Goal: Task Accomplishment & Management: Manage account settings

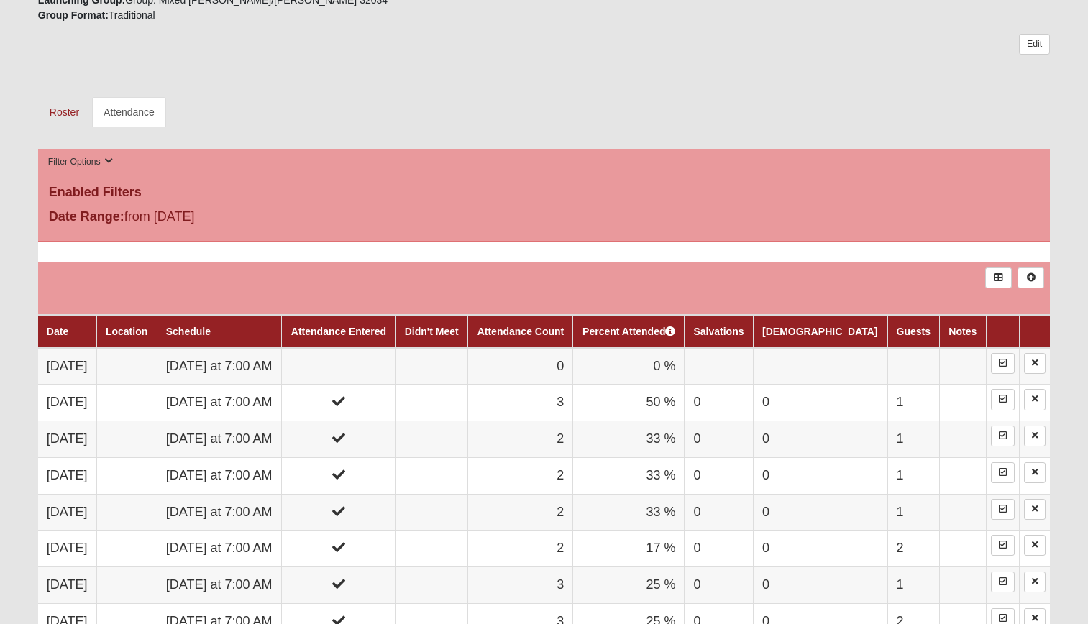
scroll to position [575, 0]
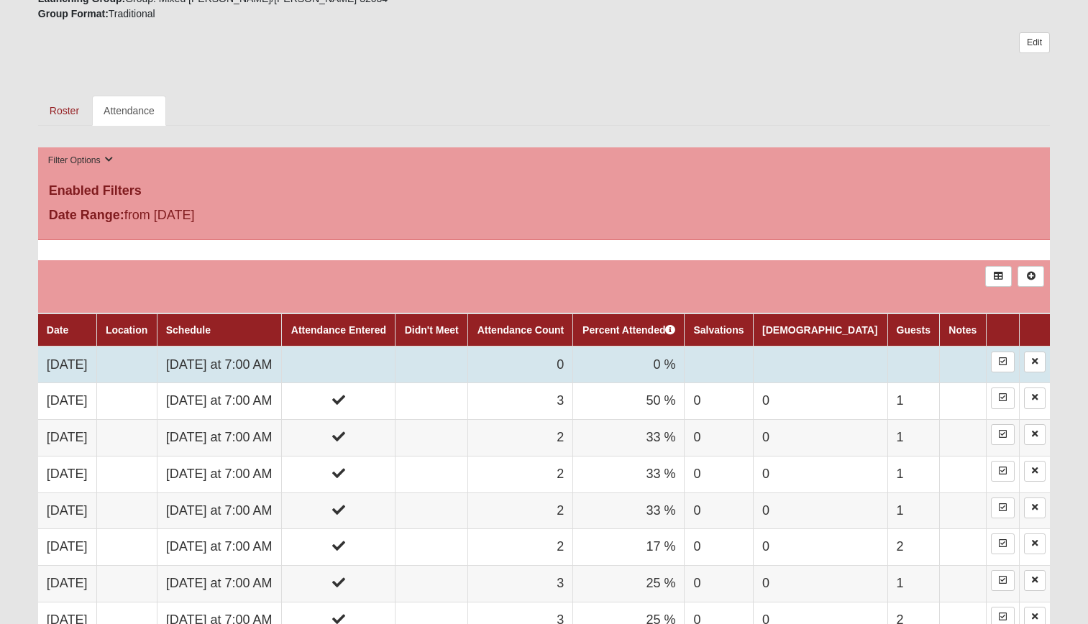
click at [386, 368] on td at bounding box center [339, 365] width 114 height 37
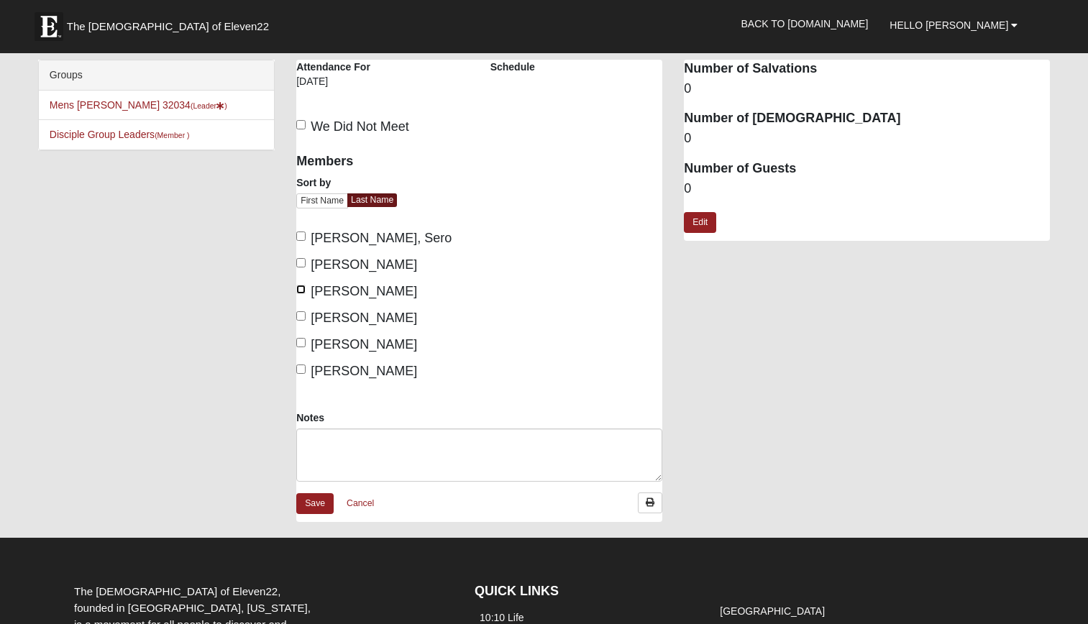
click at [303, 288] on input "[PERSON_NAME]" at bounding box center [300, 289] width 9 height 9
checkbox input "true"
click at [301, 314] on input "[PERSON_NAME]" at bounding box center [300, 315] width 9 height 9
checkbox input "true"
click at [704, 225] on link "Edit" at bounding box center [700, 222] width 32 height 21
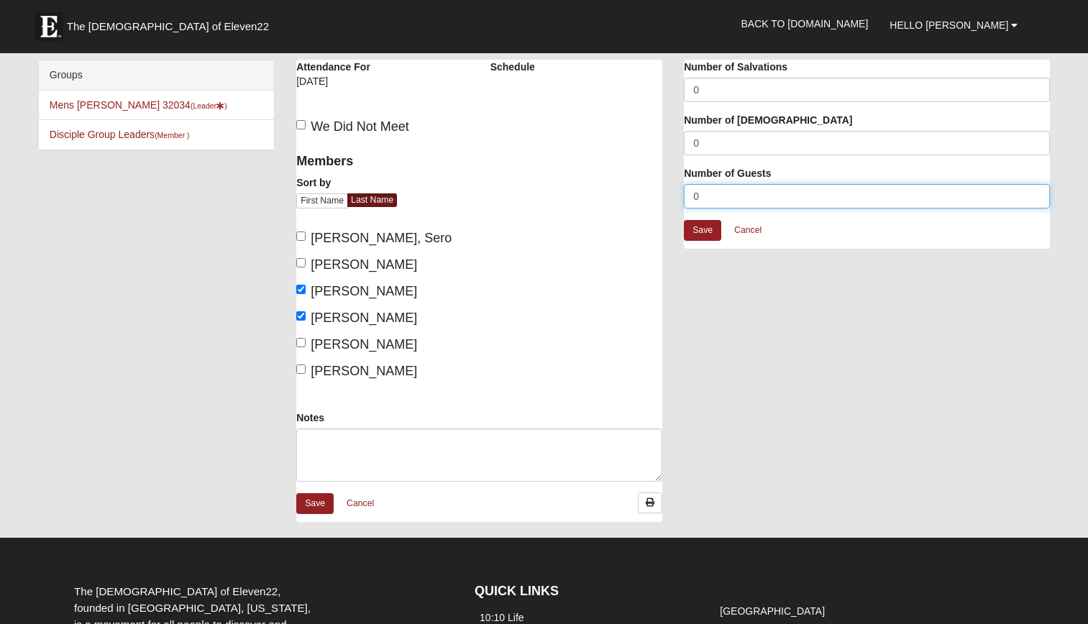
click at [734, 198] on input "0" at bounding box center [867, 196] width 366 height 24
type input "1"
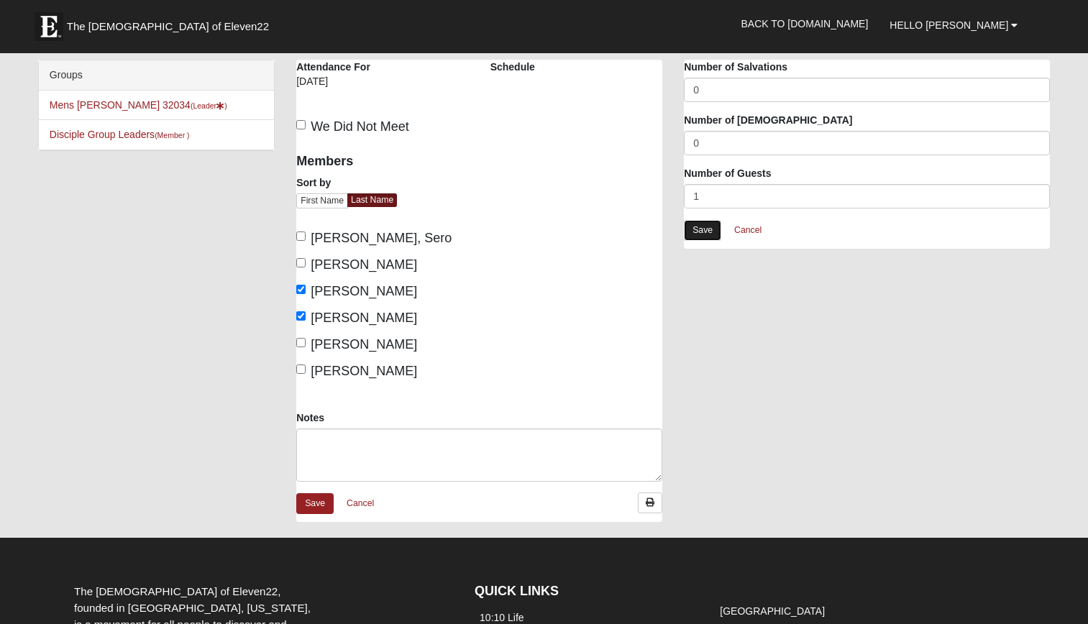
click at [711, 231] on link "Save" at bounding box center [702, 230] width 37 height 21
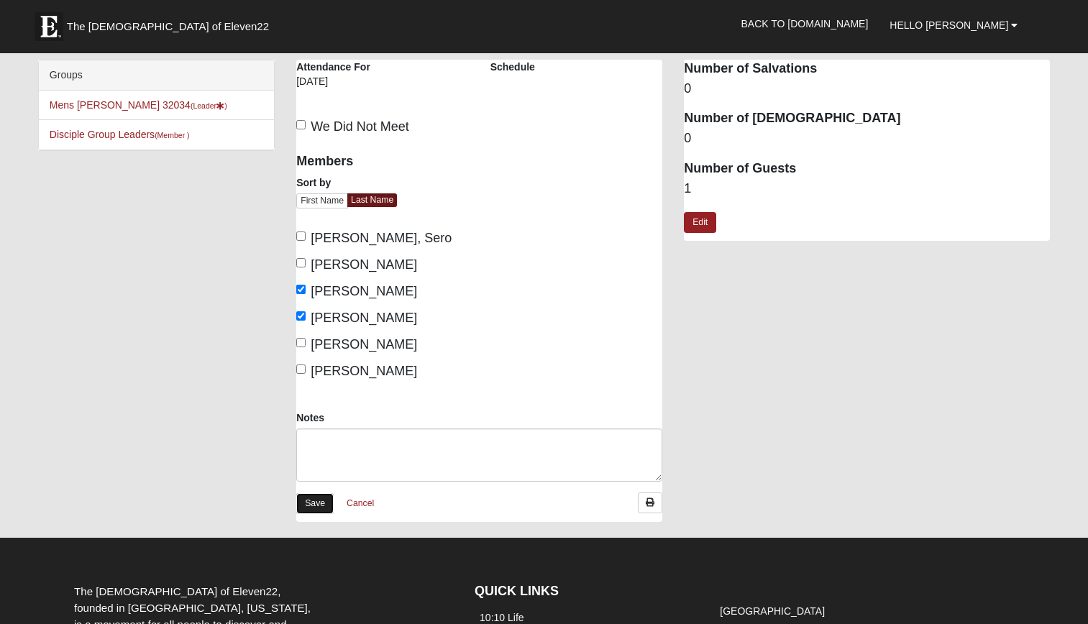
click at [319, 505] on link "Save" at bounding box center [314, 503] width 37 height 21
